Goal: Transaction & Acquisition: Obtain resource

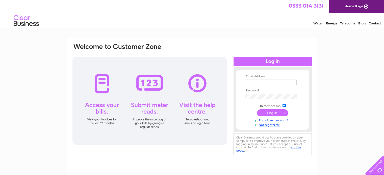
type input "accounts@s-luca.co.uk"
click at [277, 114] on input "submit" at bounding box center [272, 113] width 31 height 7
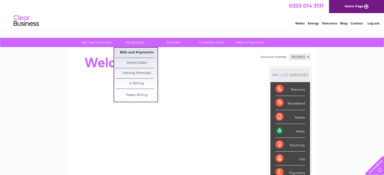
click at [136, 51] on link "Bills and Payments" at bounding box center [137, 53] width 42 height 10
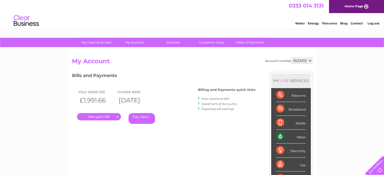
click at [100, 117] on link "." at bounding box center [99, 116] width 44 height 7
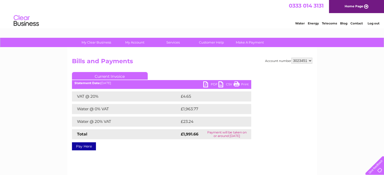
click at [214, 83] on link "PDF" at bounding box center [210, 85] width 15 height 7
click at [276, 59] on div "Account number 3023451" at bounding box center [288, 61] width 47 height 6
click at [311, 60] on select "3023451" at bounding box center [301, 61] width 21 height 6
click at [110, 76] on link "Current Invoice" at bounding box center [110, 76] width 76 height 8
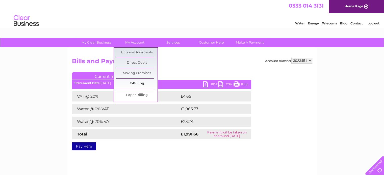
click at [131, 82] on link "E-Billing" at bounding box center [137, 84] width 42 height 10
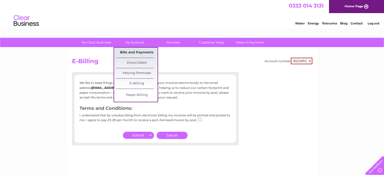
click at [134, 53] on link "Bills and Payments" at bounding box center [137, 53] width 42 height 10
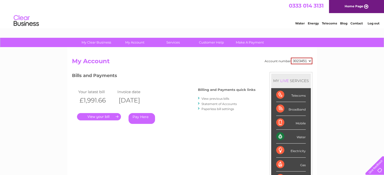
click at [147, 100] on th "[DATE]" at bounding box center [135, 100] width 39 height 10
drag, startPoint x: 146, startPoint y: 101, endPoint x: 135, endPoint y: 102, distance: 10.4
click at [136, 102] on th "[DATE]" at bounding box center [135, 100] width 39 height 10
click at [155, 97] on th "02/09/2025" at bounding box center [135, 100] width 39 height 10
click at [208, 98] on link "View previous bills" at bounding box center [215, 99] width 28 height 4
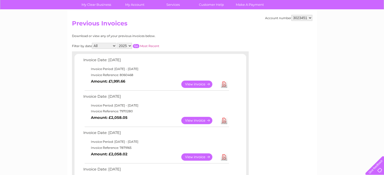
scroll to position [50, 0]
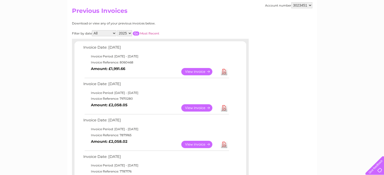
click at [193, 108] on link "View" at bounding box center [199, 108] width 37 height 7
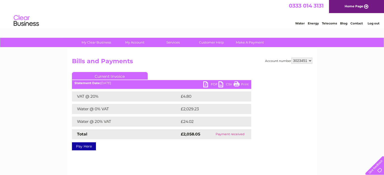
click at [207, 85] on link "PDF" at bounding box center [210, 85] width 15 height 7
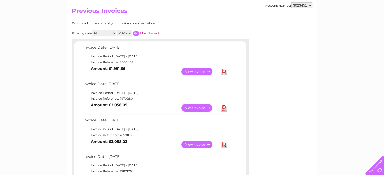
click at [197, 145] on link "View" at bounding box center [199, 144] width 37 height 7
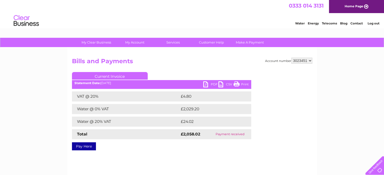
click at [205, 83] on link "PDF" at bounding box center [210, 85] width 15 height 7
